Goal: Check status: Check status

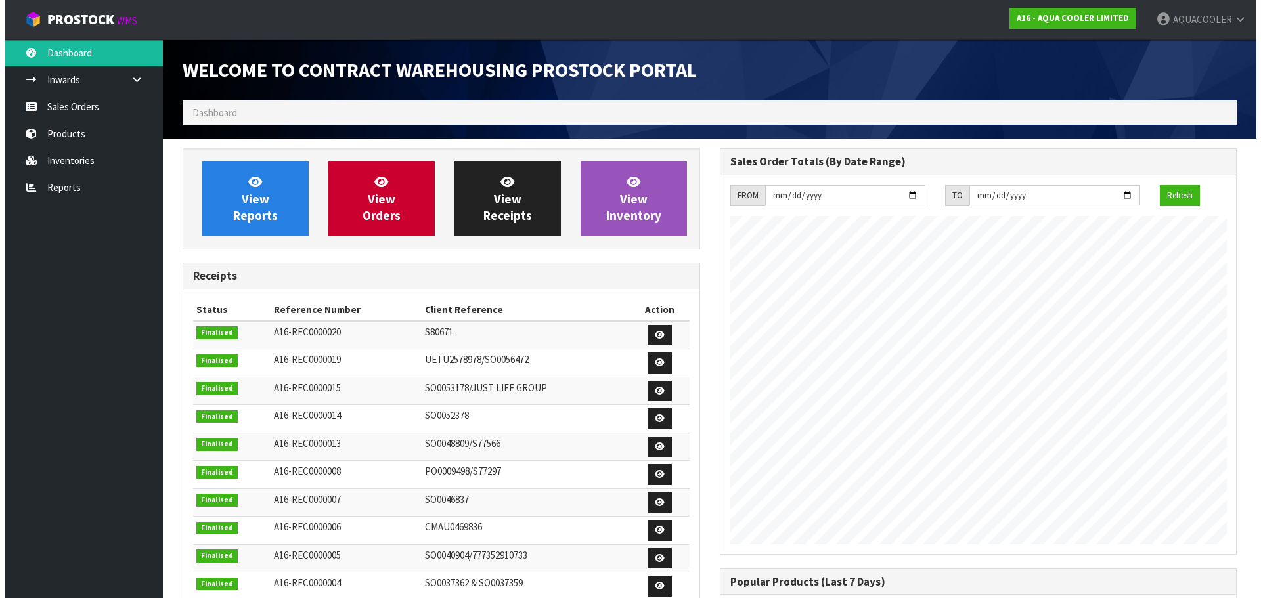
scroll to position [636, 536]
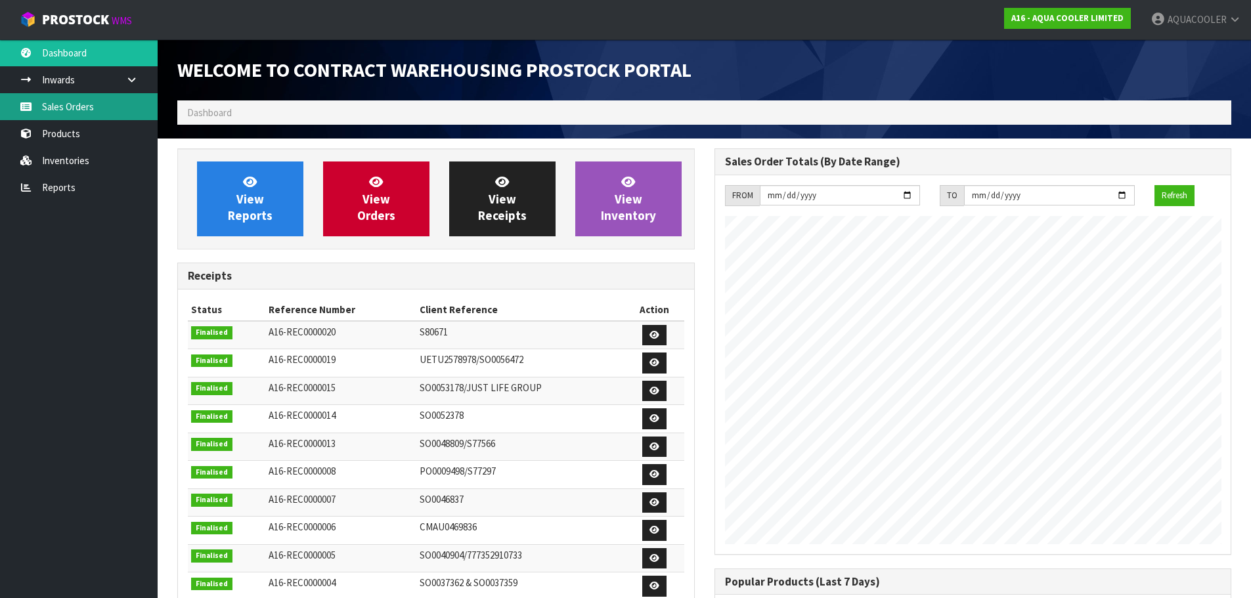
click at [69, 113] on link "Sales Orders" at bounding box center [79, 106] width 158 height 27
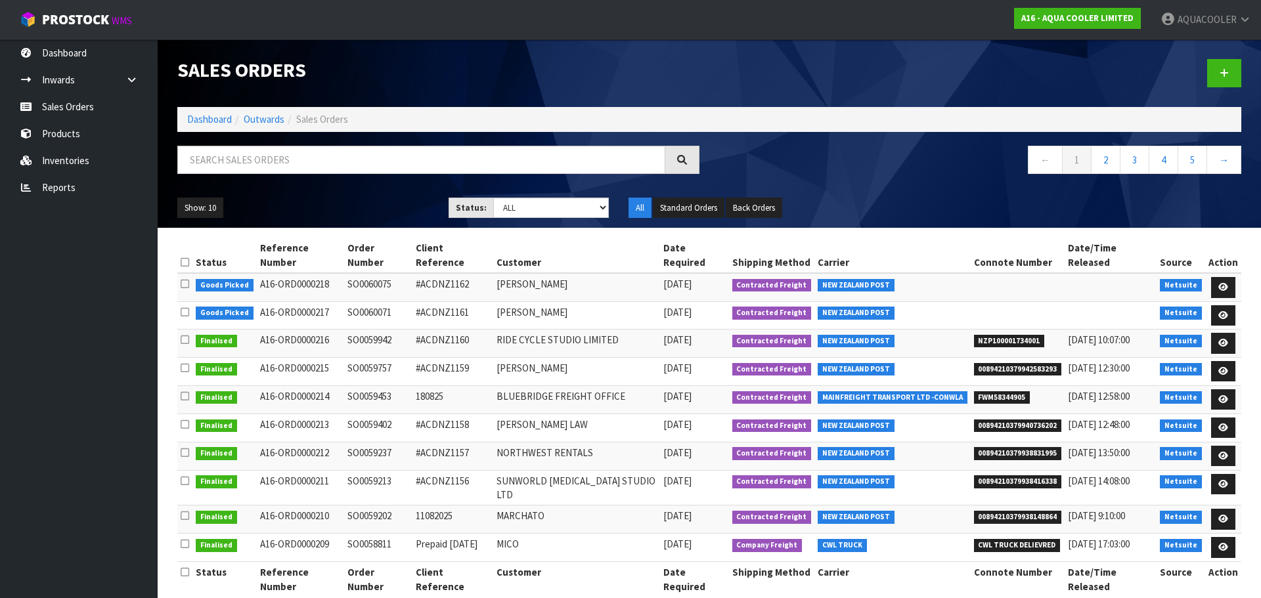
click at [372, 330] on td "SO0059942" at bounding box center [378, 344] width 68 height 28
copy td "SO0059942"
click at [370, 357] on td "SO0059757" at bounding box center [378, 371] width 68 height 28
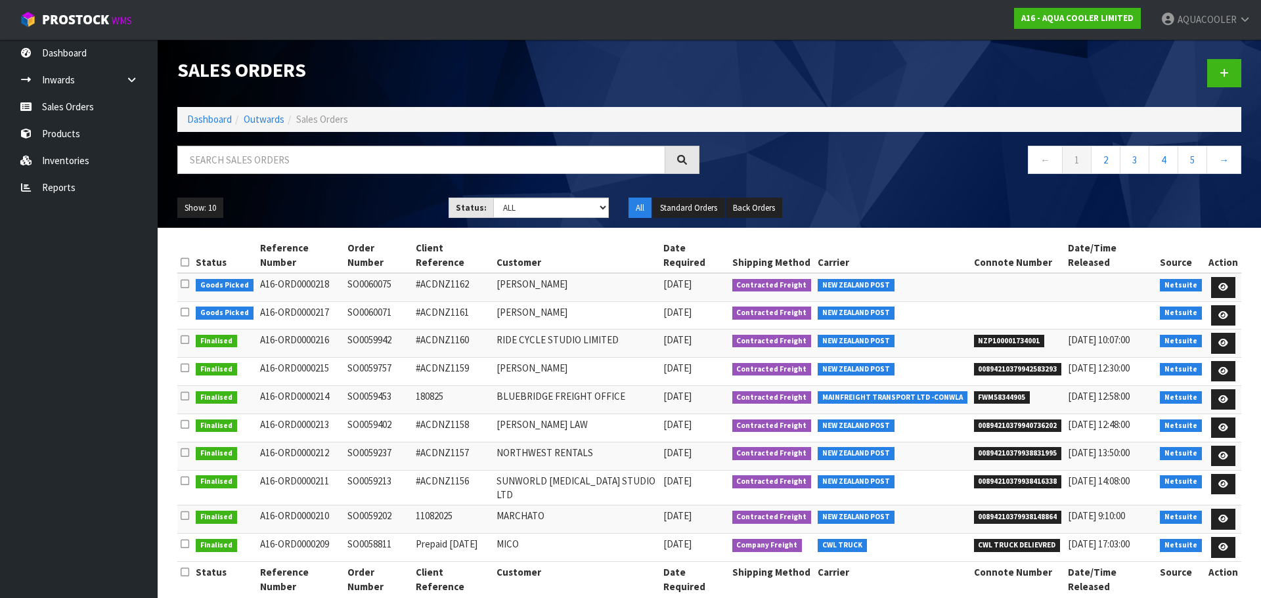
copy td "SO0059757"
click at [1176, 21] on link "AQUACOOLER" at bounding box center [1205, 19] width 110 height 39
click at [1176, 53] on icon at bounding box center [1173, 53] width 9 height 1
